Goal: Entertainment & Leisure: Consume media (video, audio)

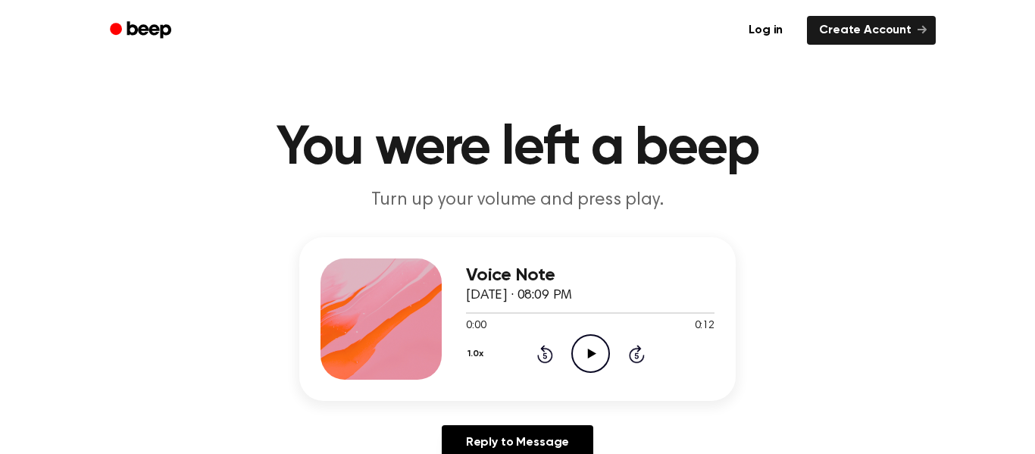
click at [602, 337] on icon "Play Audio" at bounding box center [591, 353] width 39 height 39
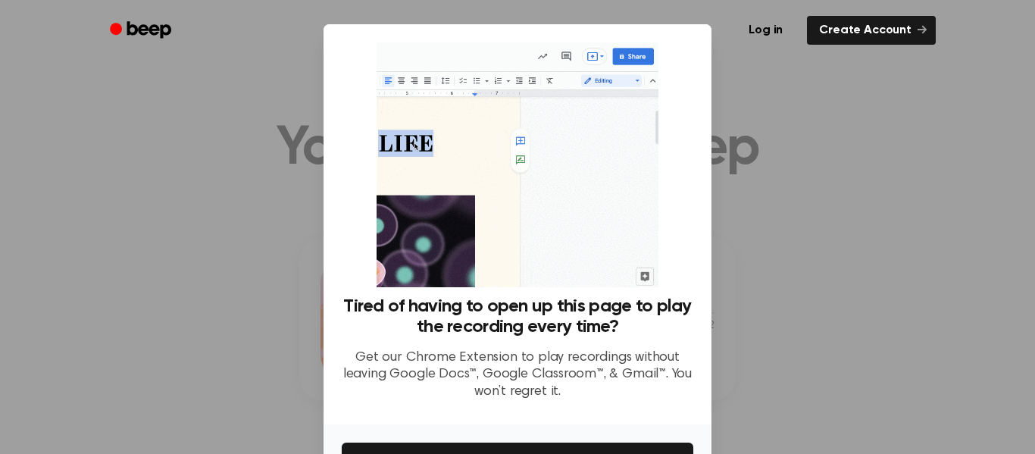
click at [788, 231] on div at bounding box center [517, 227] width 1035 height 454
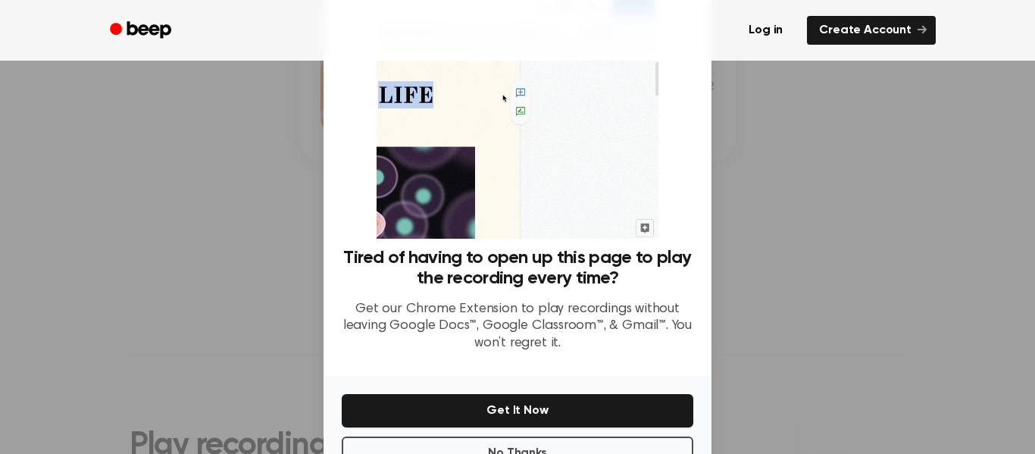
scroll to position [98, 0]
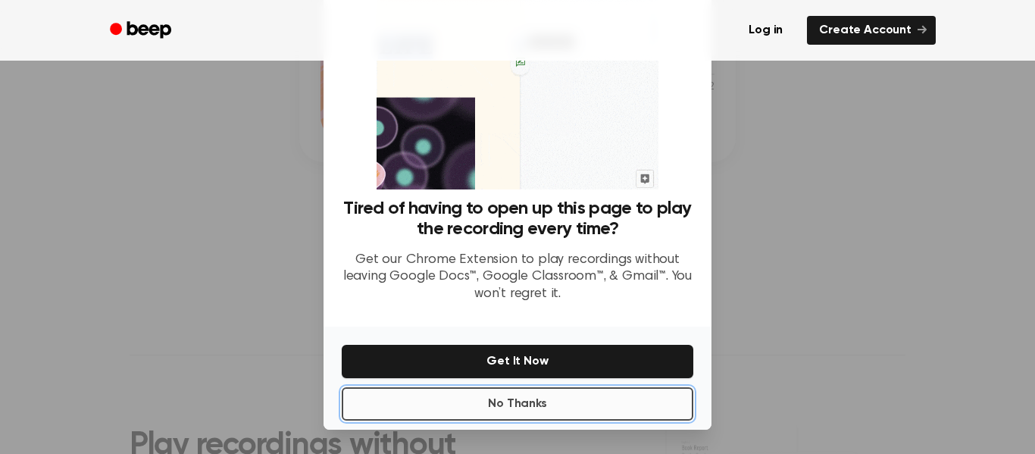
click at [535, 415] on button "No Thanks" at bounding box center [518, 403] width 352 height 33
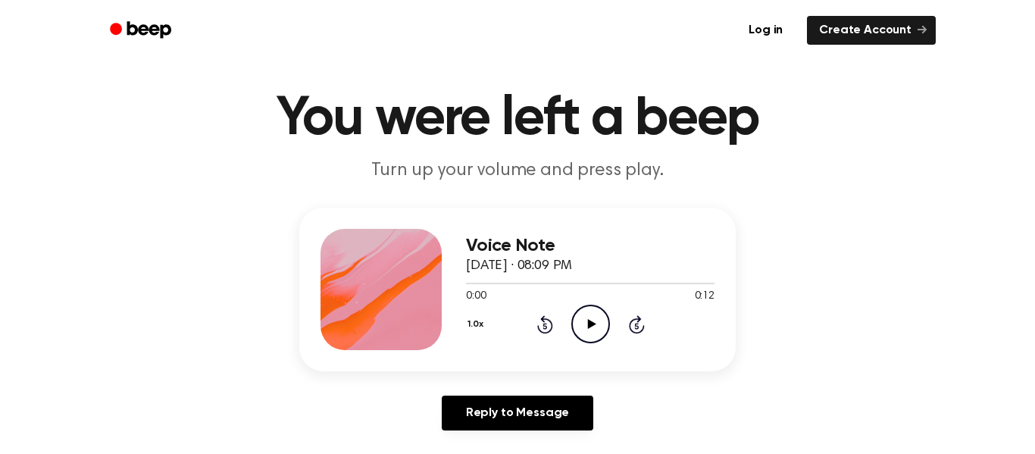
scroll to position [0, 0]
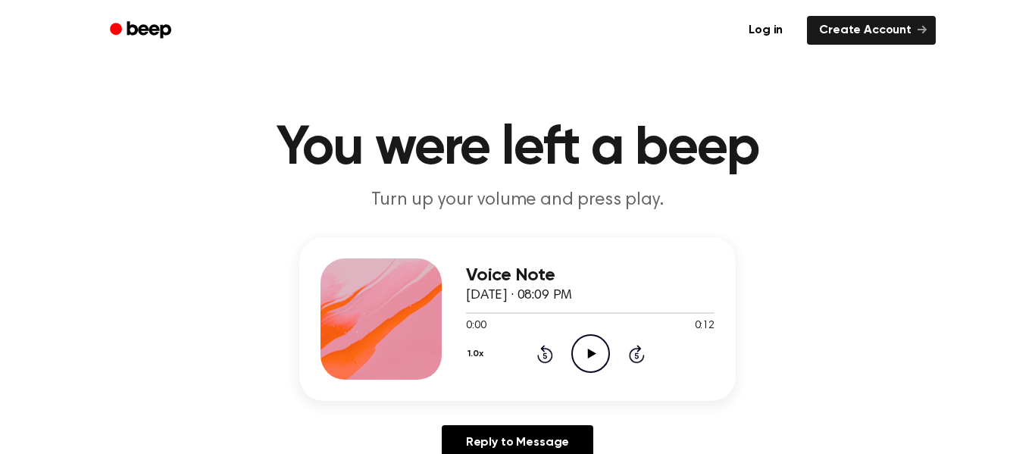
click at [569, 349] on div "1.0x Rewind 5 seconds Play Audio Skip 5 seconds" at bounding box center [590, 353] width 249 height 39
click at [581, 346] on icon "Play Audio" at bounding box center [591, 353] width 39 height 39
click at [581, 362] on icon "Pause Audio" at bounding box center [591, 353] width 39 height 39
click at [605, 335] on icon "Play Audio" at bounding box center [591, 353] width 39 height 39
click at [583, 351] on icon "Pause Audio" at bounding box center [591, 353] width 39 height 39
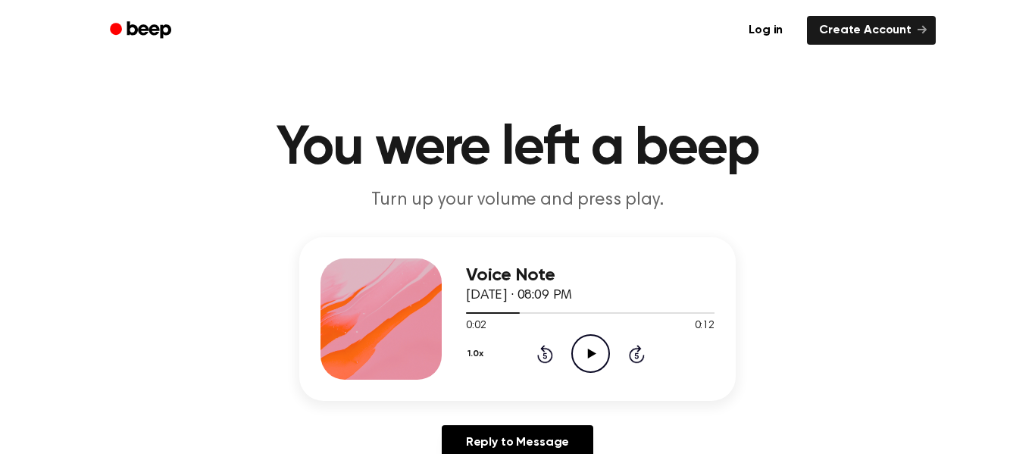
click at [589, 342] on icon "Play Audio" at bounding box center [591, 353] width 39 height 39
click at [590, 354] on icon "Pause Audio" at bounding box center [591, 353] width 39 height 39
click at [581, 387] on div "Voice Note [DATE] · 08:09 PM 0:05 0:12 Your browser does not support the [objec…" at bounding box center [517, 319] width 437 height 164
click at [585, 357] on icon "Play Audio" at bounding box center [591, 353] width 39 height 39
click at [591, 349] on icon "Pause Audio" at bounding box center [591, 353] width 39 height 39
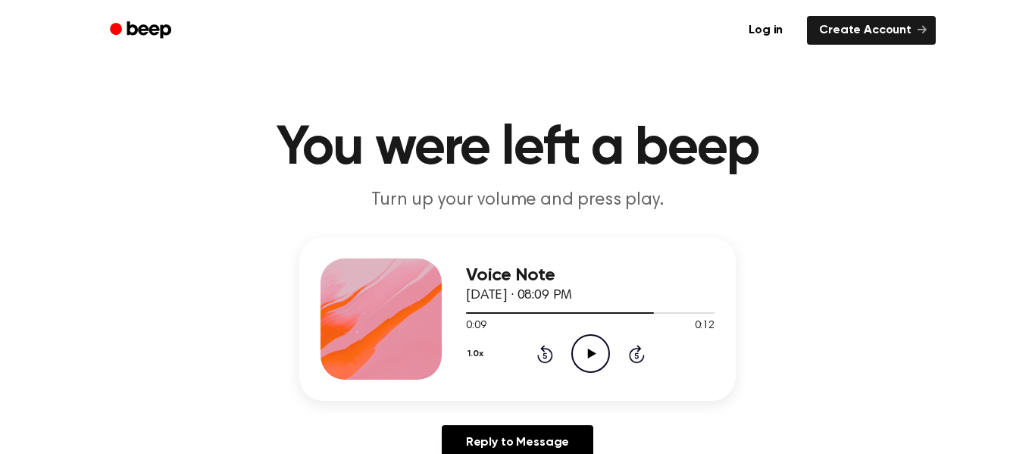
click at [578, 355] on icon "Play Audio" at bounding box center [591, 353] width 39 height 39
click at [579, 342] on icon "Pause Audio" at bounding box center [591, 353] width 39 height 39
click at [603, 362] on icon "Play Audio" at bounding box center [591, 353] width 39 height 39
